Goal: Navigation & Orientation: Find specific page/section

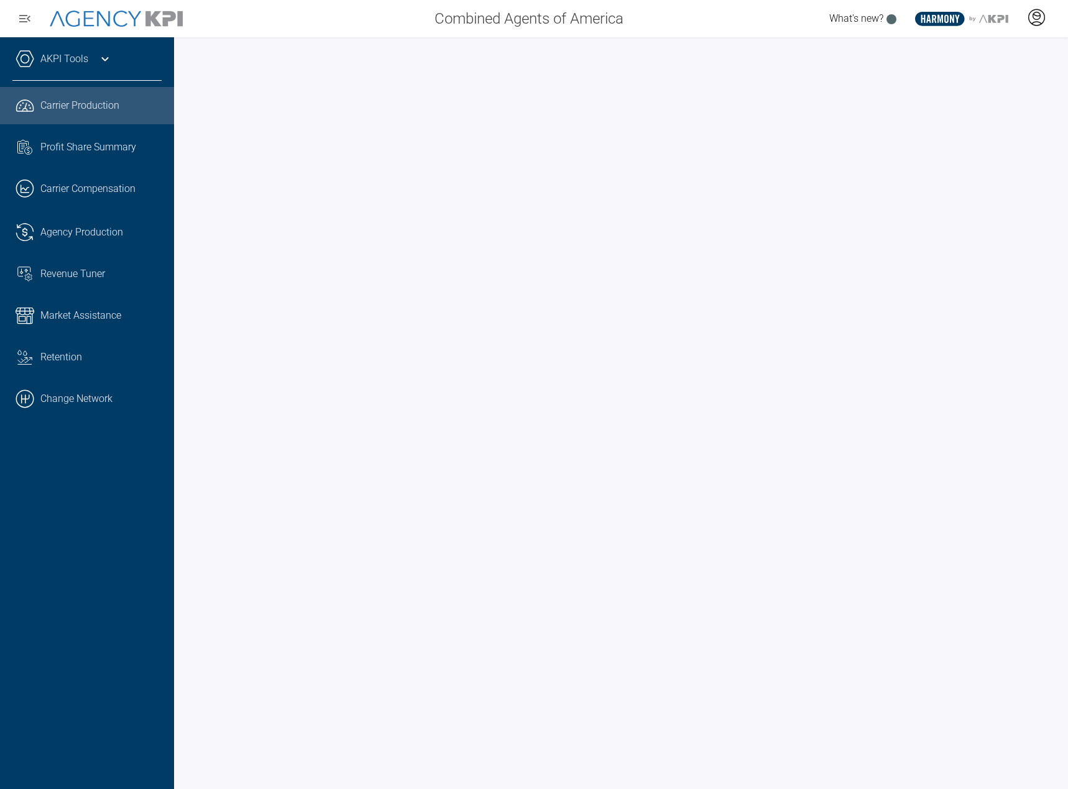
click at [1039, 24] on icon at bounding box center [1036, 17] width 19 height 19
click at [988, 50] on span "Admin Portal" at bounding box center [976, 52] width 54 height 10
